Goal: Information Seeking & Learning: Learn about a topic

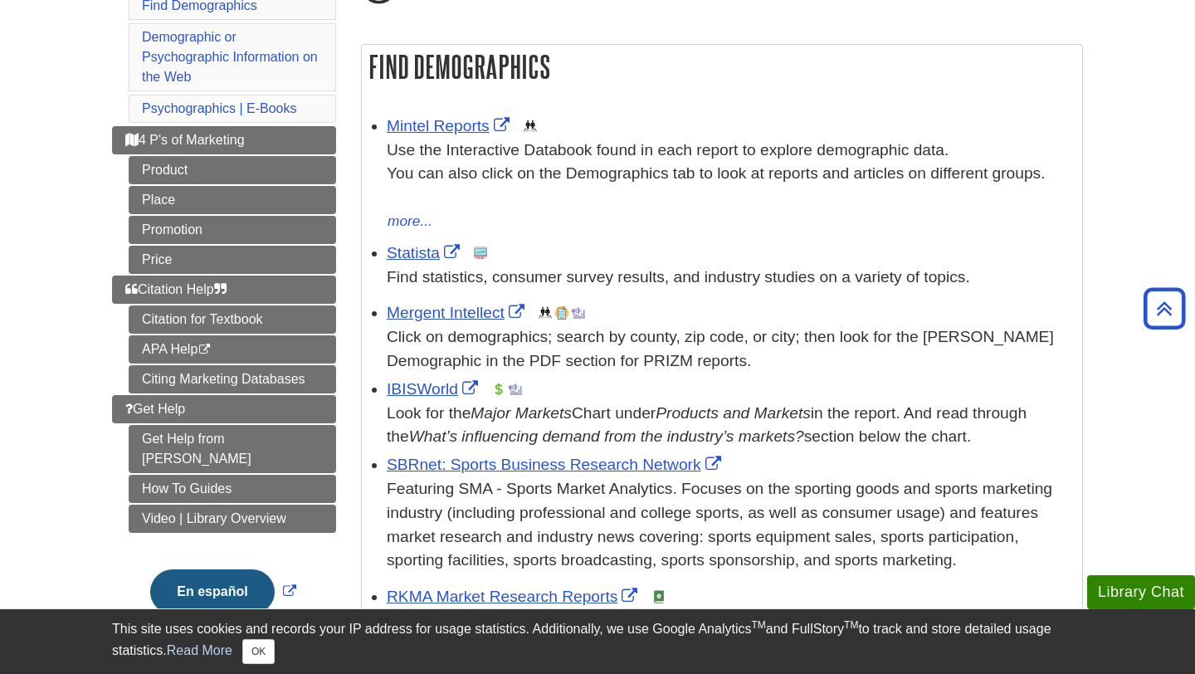
scroll to position [254, 0]
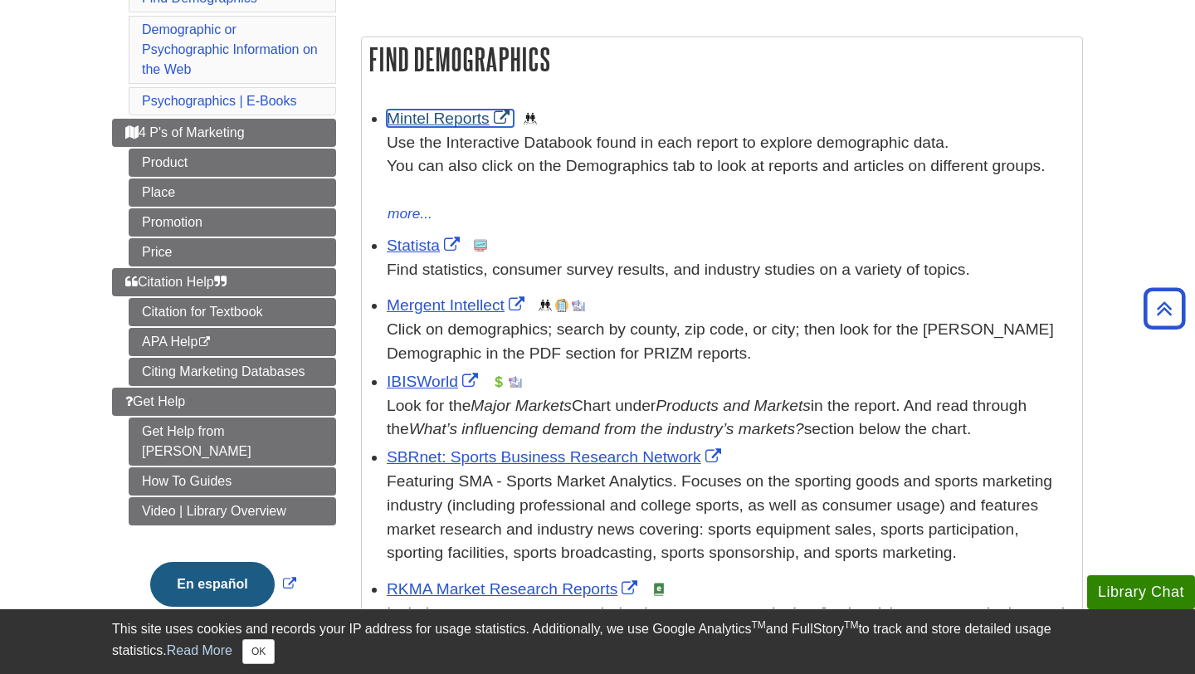
click at [454, 118] on link "Mintel Reports" at bounding box center [450, 118] width 127 height 17
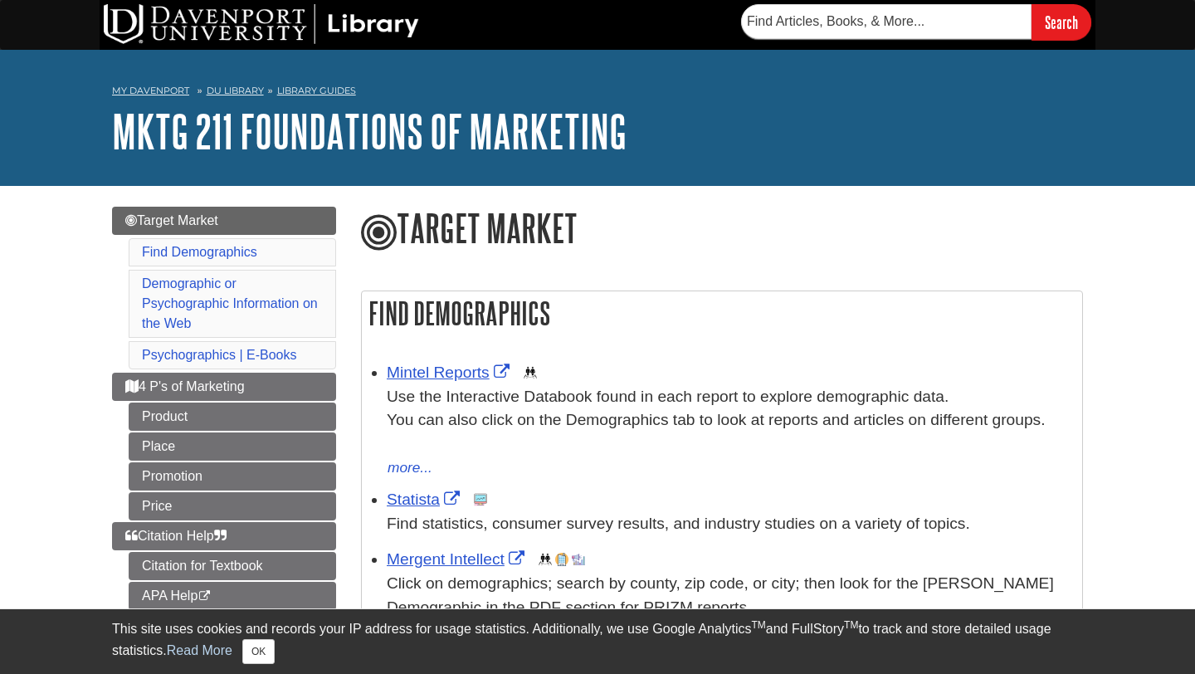
click at [446, 382] on div "Mintel Reports This link opens in a new window Use the Interactive Databook fou…" at bounding box center [730, 420] width 687 height 119
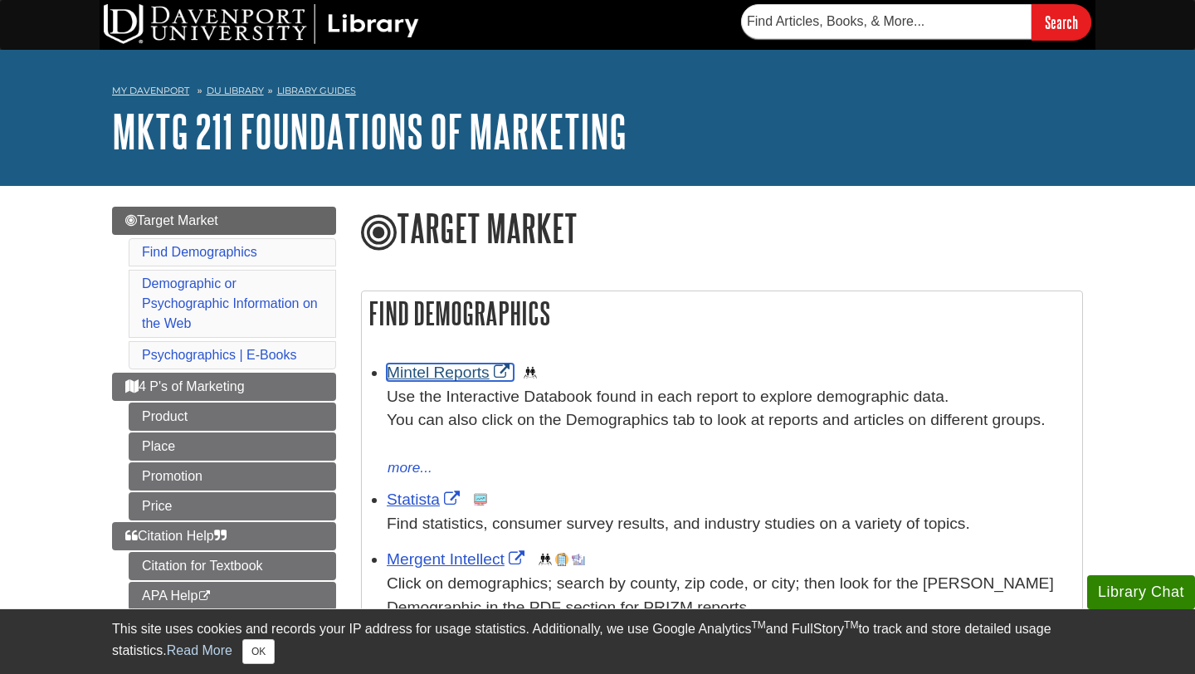
click at [446, 375] on link "Mintel Reports" at bounding box center [450, 371] width 127 height 17
